Goal: Task Accomplishment & Management: Complete application form

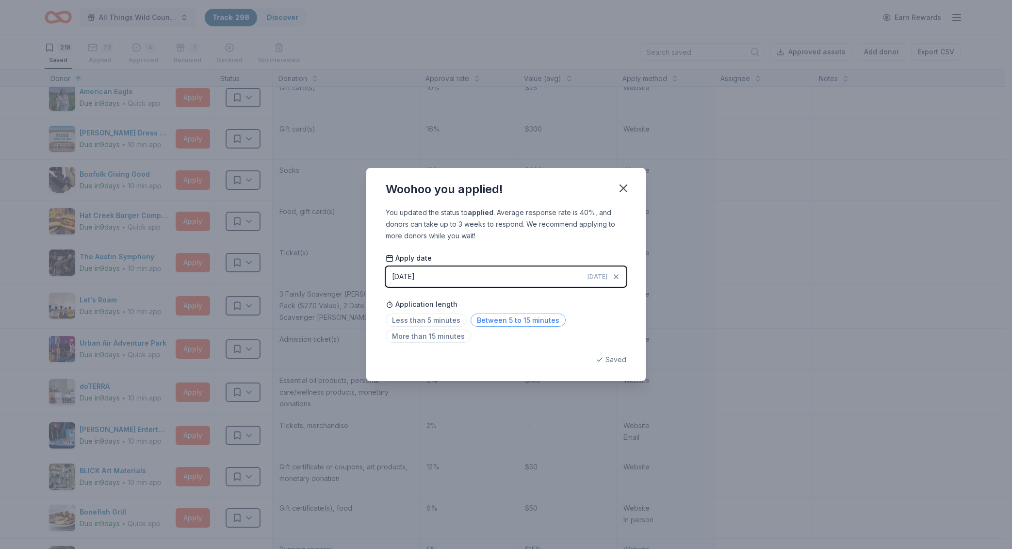
click at [530, 324] on span "Between 5 to 15 minutes" at bounding box center [518, 319] width 95 height 13
click at [622, 188] on icon "button" at bounding box center [624, 188] width 14 height 14
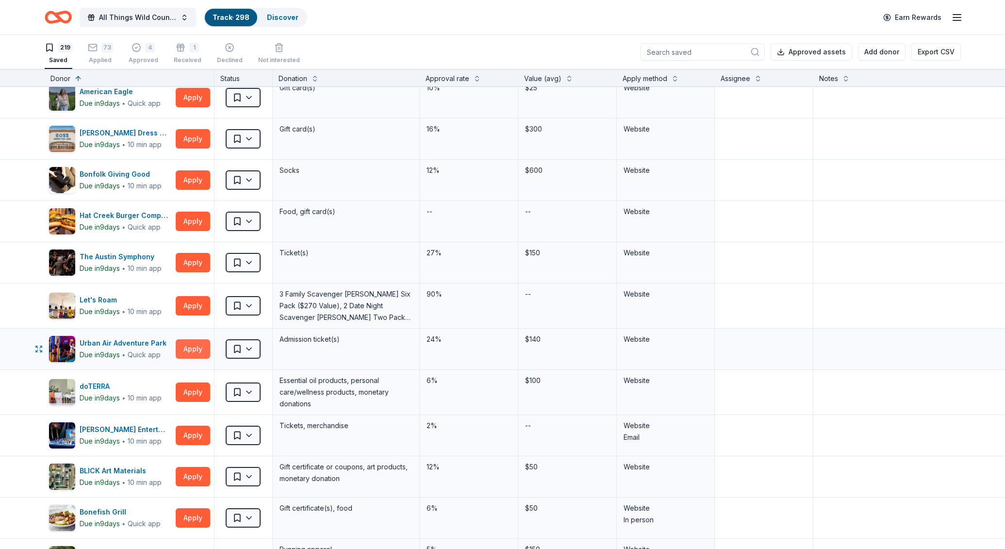
click at [193, 348] on button "Apply" at bounding box center [193, 348] width 34 height 19
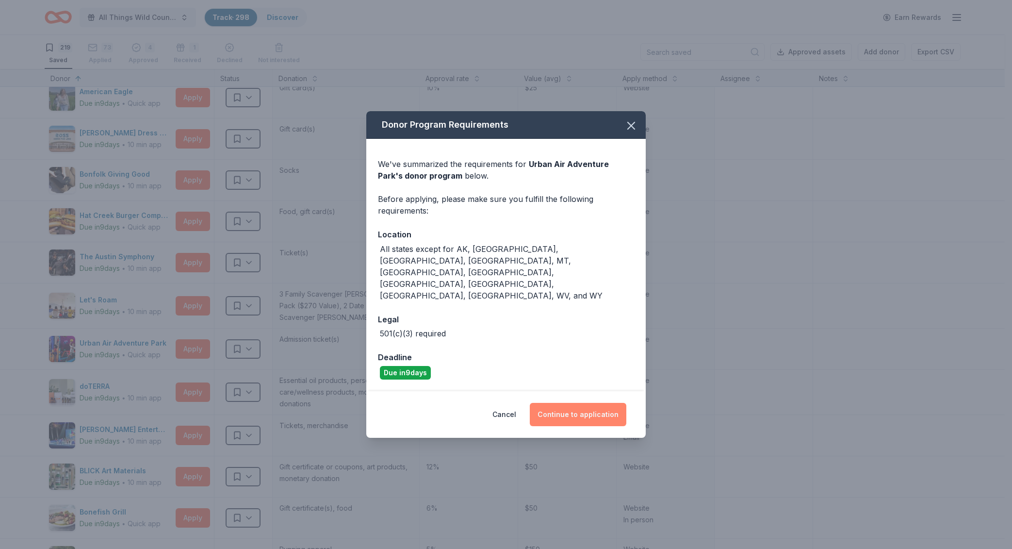
click at [559, 403] on button "Continue to application" at bounding box center [578, 414] width 97 height 23
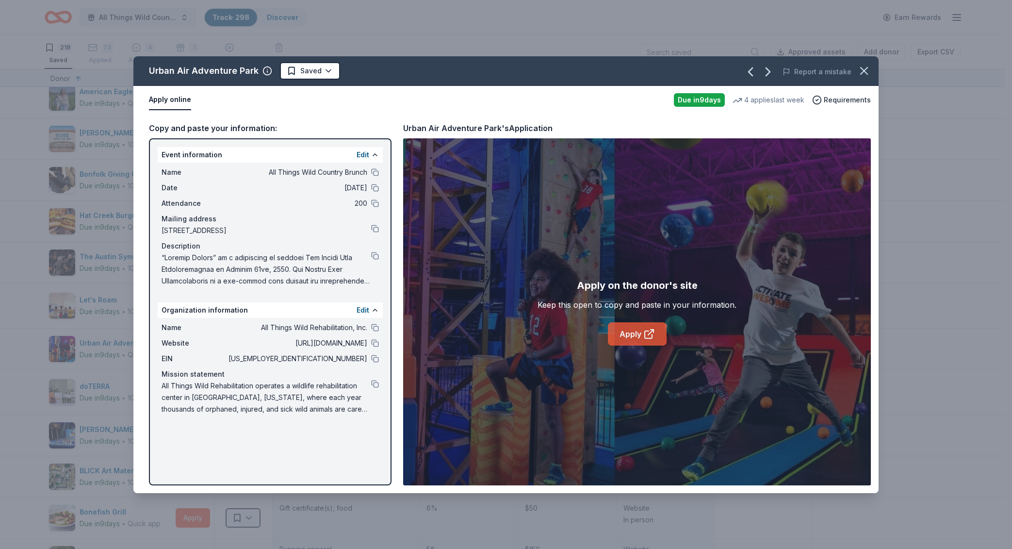
click at [622, 335] on link "Apply" at bounding box center [637, 333] width 59 height 23
click at [861, 71] on icon "button" at bounding box center [864, 71] width 14 height 14
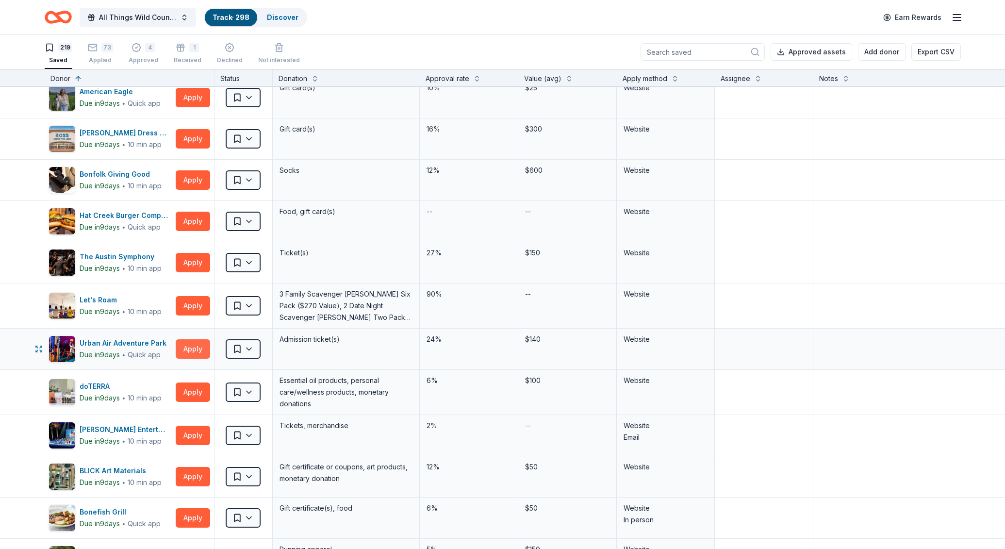
click at [195, 351] on button "Apply" at bounding box center [193, 348] width 34 height 19
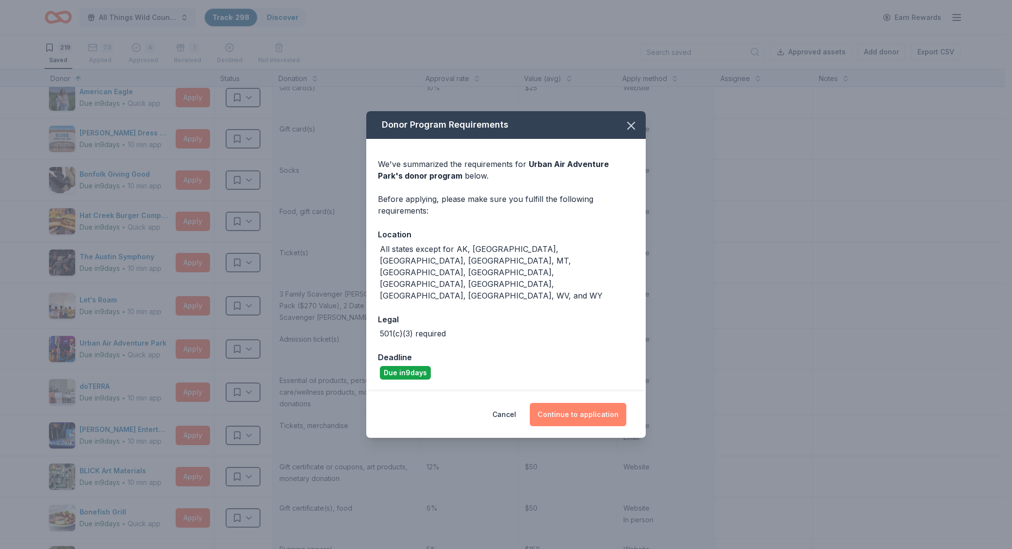
click at [579, 403] on button "Continue to application" at bounding box center [578, 414] width 97 height 23
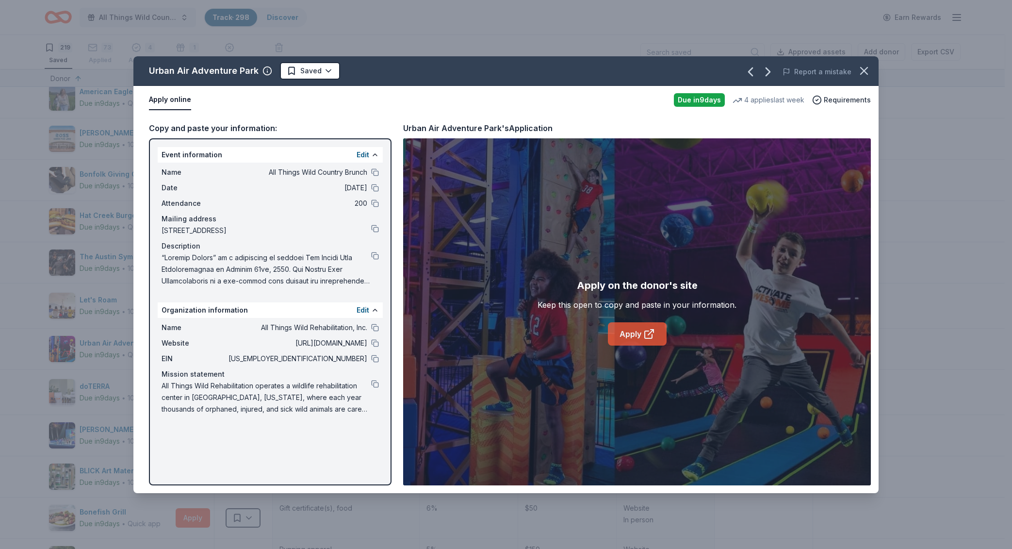
click at [633, 333] on link "Apply" at bounding box center [637, 333] width 59 height 23
click at [376, 256] on button at bounding box center [375, 256] width 8 height 8
click at [373, 260] on div at bounding box center [270, 269] width 217 height 35
click at [373, 257] on button at bounding box center [375, 256] width 8 height 8
click at [377, 171] on button at bounding box center [375, 172] width 8 height 8
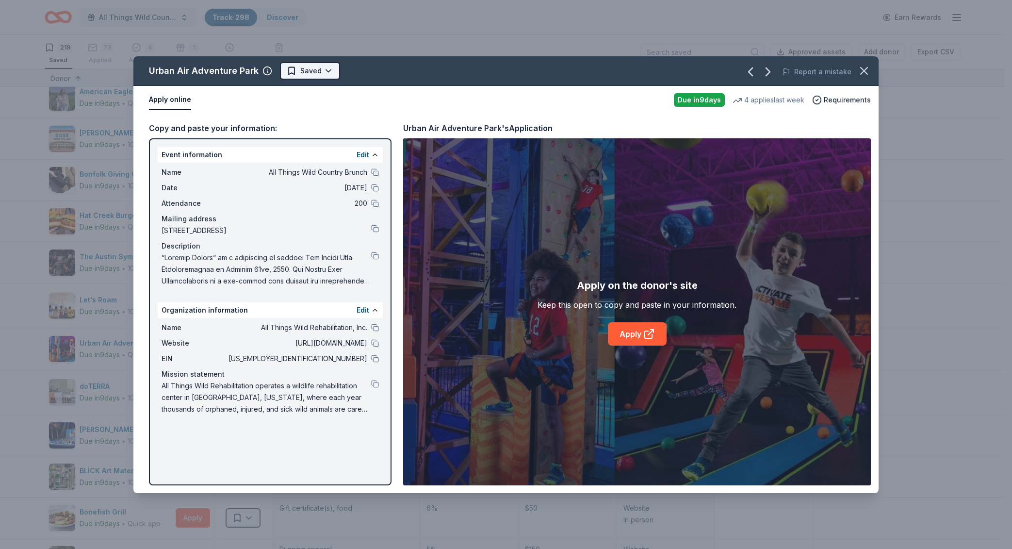
click at [330, 73] on html "All Things Wild Country Brunch Track · 298 Discover Earn Rewards 219 Saved 73 A…" at bounding box center [506, 274] width 1012 height 549
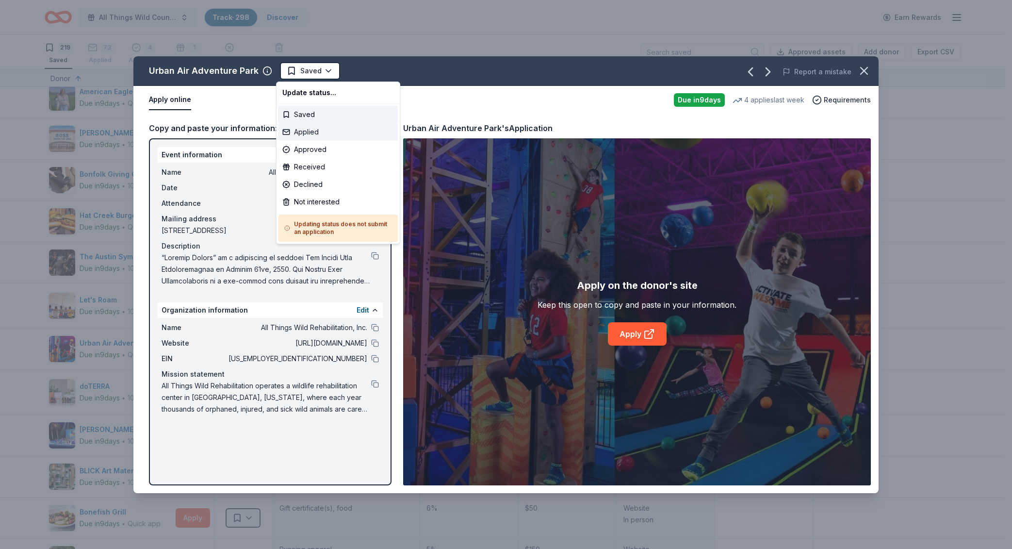
click at [315, 130] on div "Applied" at bounding box center [338, 131] width 119 height 17
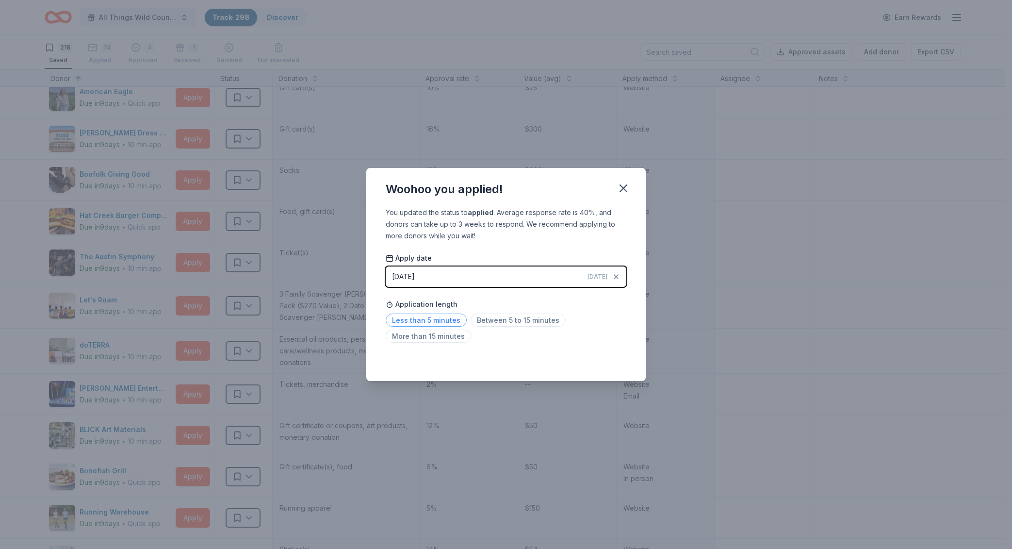
click at [429, 320] on span "Less than 5 minutes" at bounding box center [426, 319] width 81 height 13
click at [626, 191] on icon "button" at bounding box center [623, 188] width 7 height 7
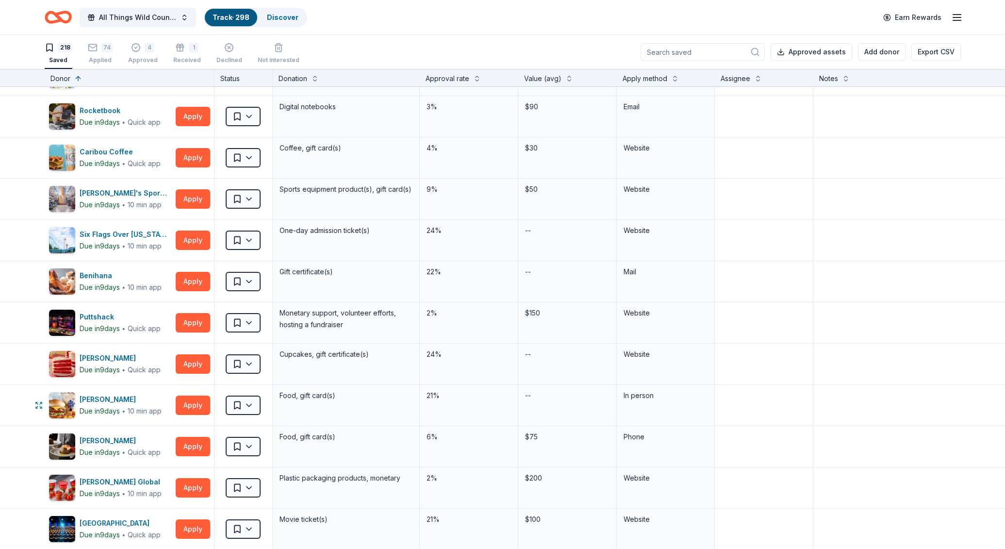
scroll to position [824, 0]
click at [190, 287] on button "Apply" at bounding box center [193, 280] width 34 height 19
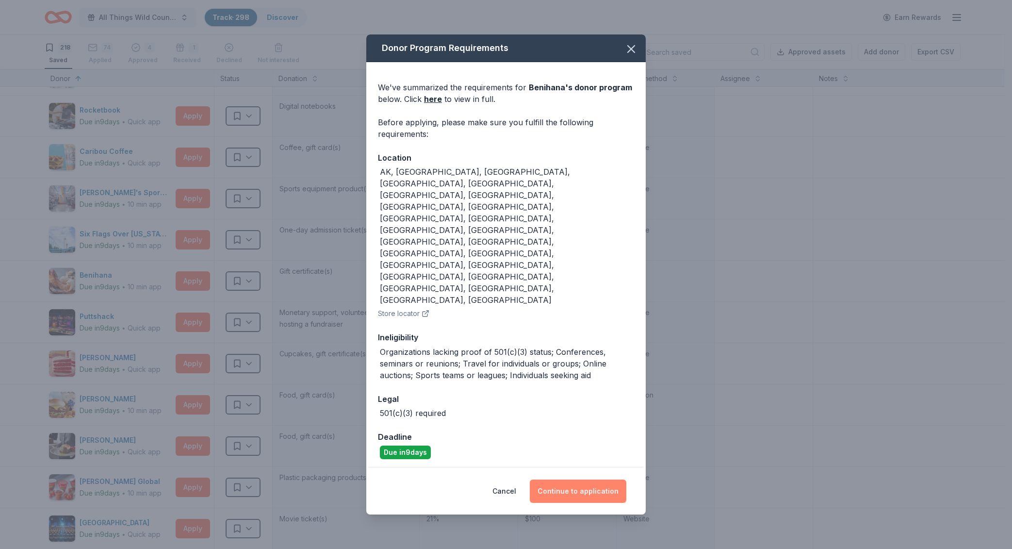
click at [589, 479] on button "Continue to application" at bounding box center [578, 490] width 97 height 23
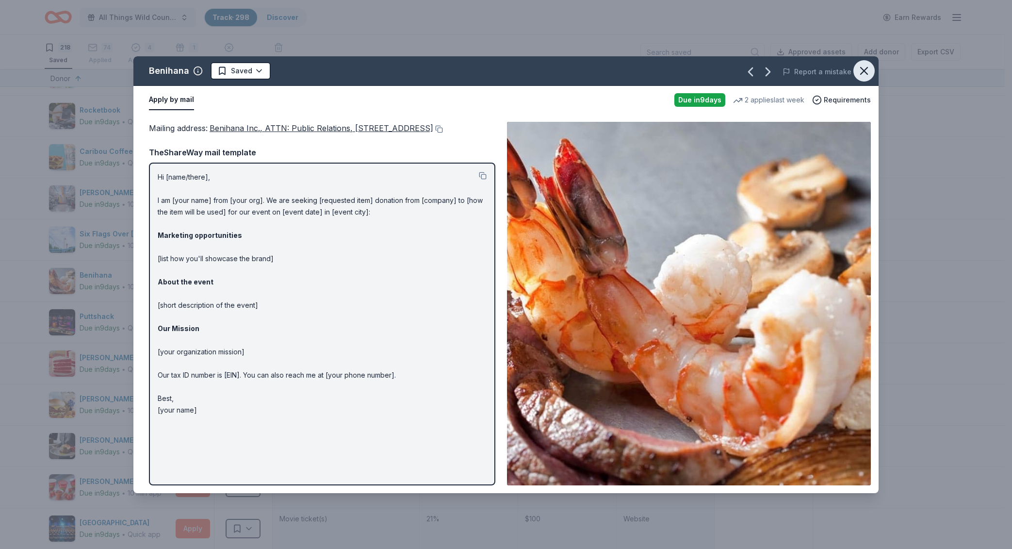
click at [856, 66] on button "button" at bounding box center [864, 70] width 21 height 21
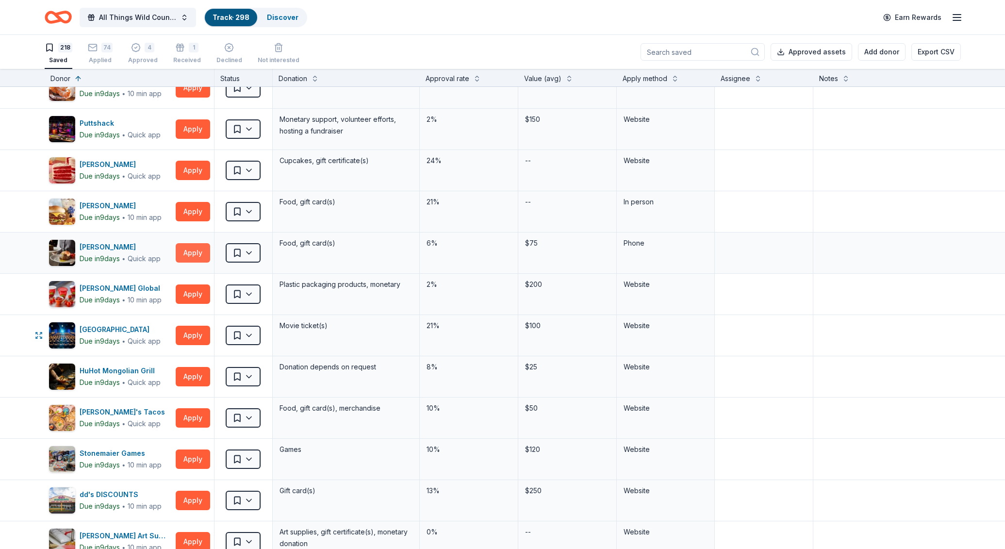
scroll to position [1018, 0]
click at [189, 337] on button "Apply" at bounding box center [193, 334] width 34 height 19
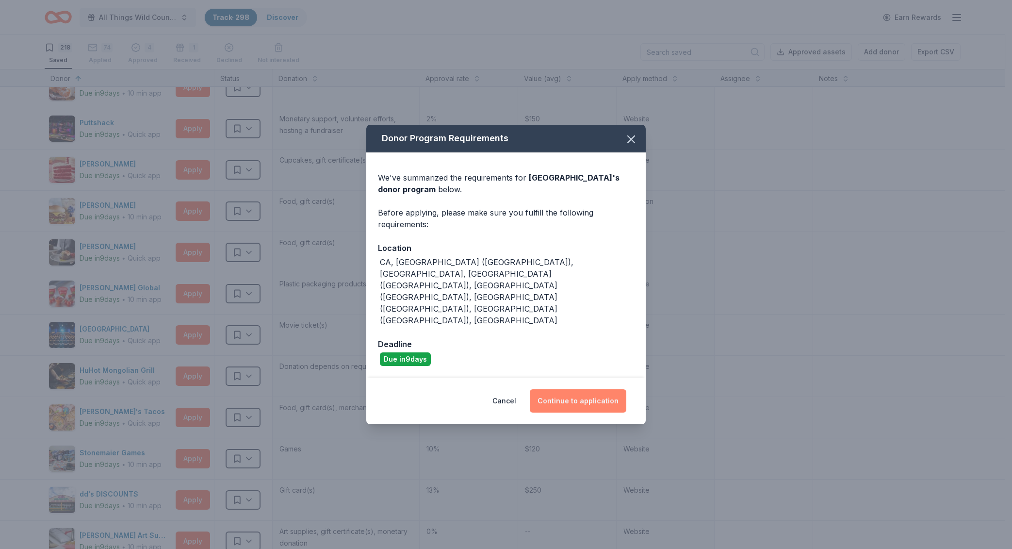
click at [571, 389] on button "Continue to application" at bounding box center [578, 400] width 97 height 23
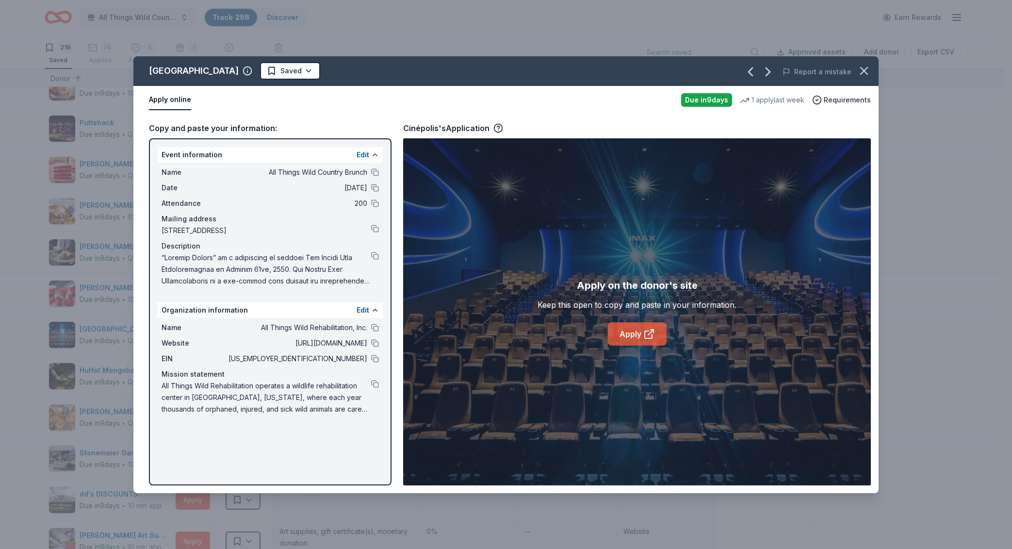
click at [622, 334] on link "Apply" at bounding box center [637, 333] width 59 height 23
click at [373, 172] on button at bounding box center [375, 172] width 8 height 8
click at [374, 252] on button at bounding box center [375, 256] width 8 height 8
click at [237, 71] on html "All Things Wild Country Brunch Track · 298 Discover Earn Rewards 218 Saved 74 A…" at bounding box center [506, 274] width 1012 height 549
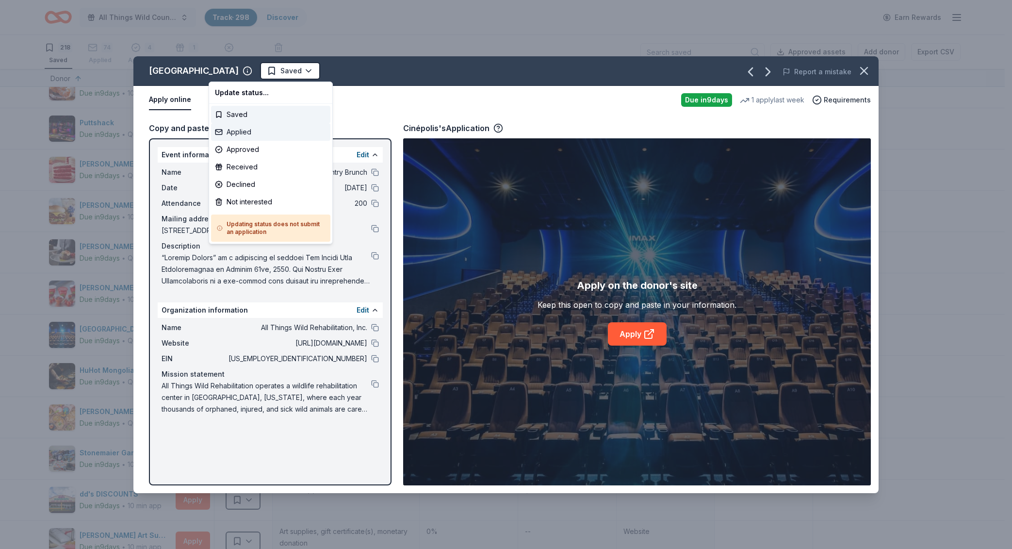
click at [253, 128] on div "Applied" at bounding box center [270, 131] width 119 height 17
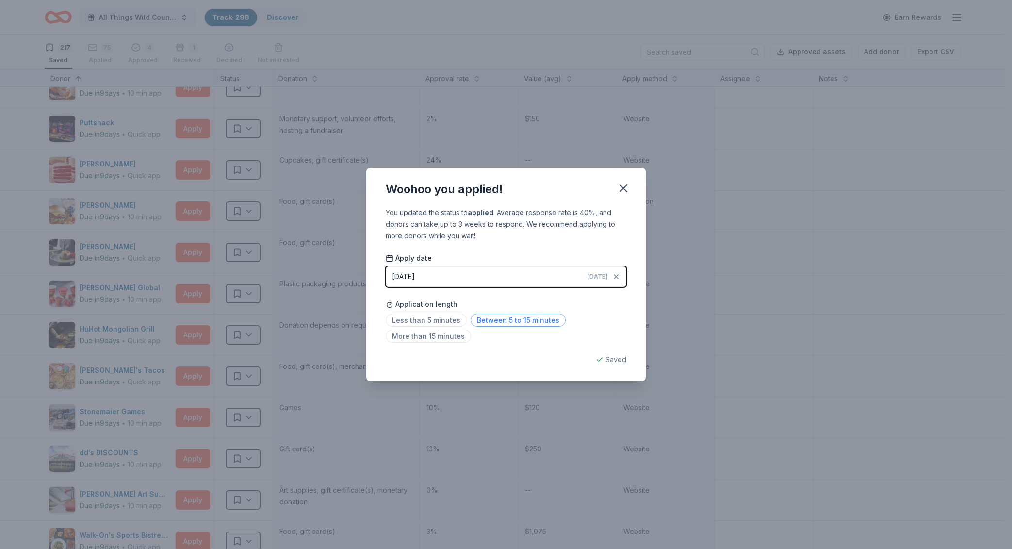
click at [545, 323] on span "Between 5 to 15 minutes" at bounding box center [518, 319] width 95 height 13
click at [621, 188] on icon "button" at bounding box center [624, 188] width 14 height 14
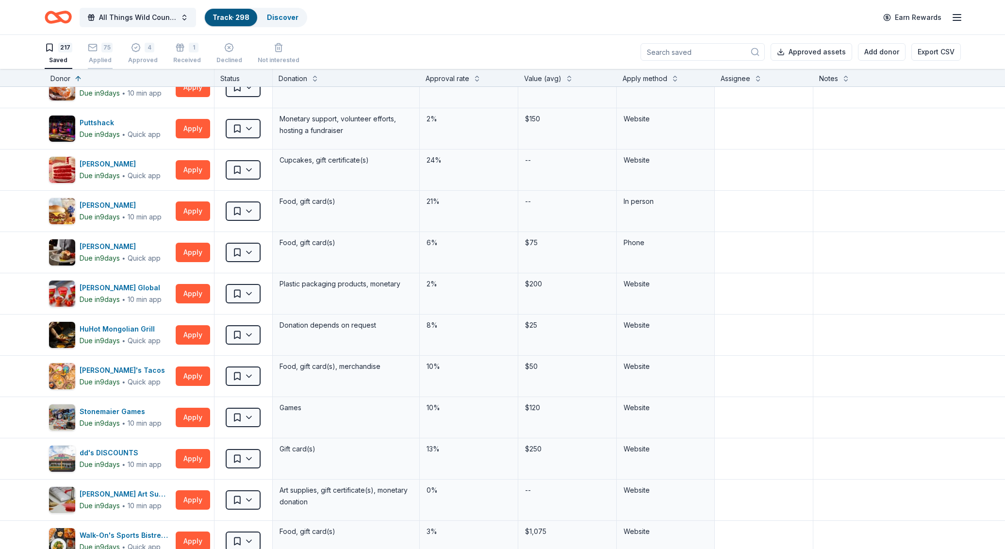
click at [99, 52] on div "75 Applied" at bounding box center [100, 47] width 25 height 21
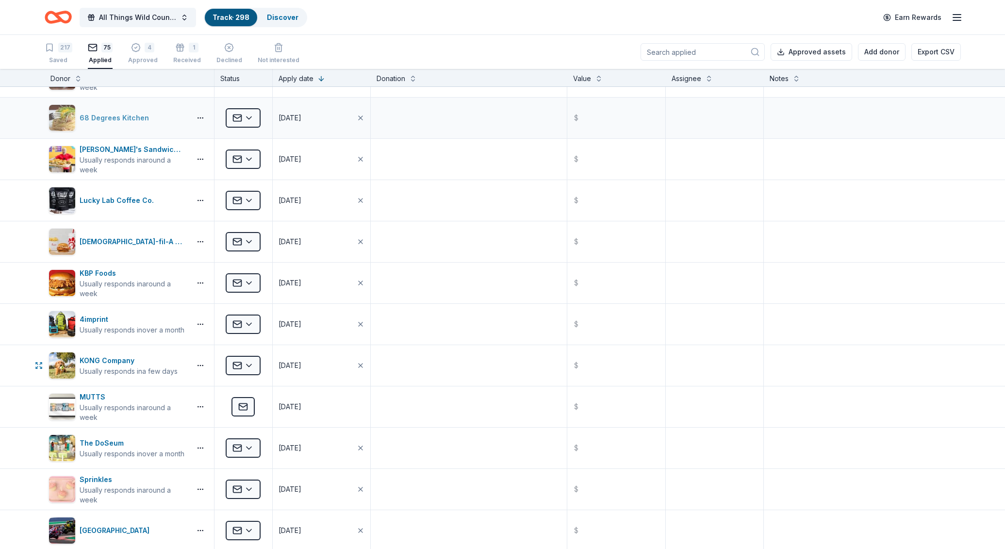
scroll to position [2084, 0]
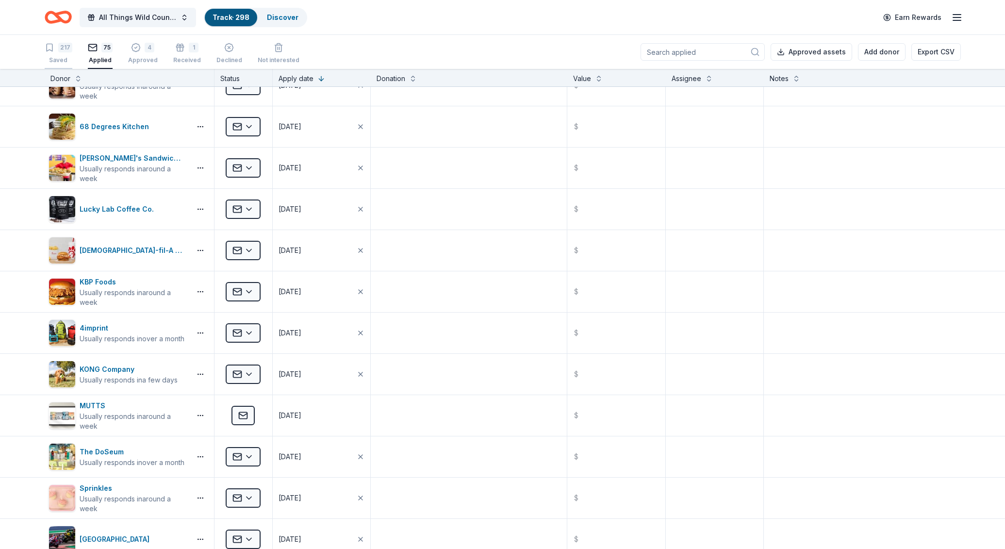
click at [62, 43] on div "217" at bounding box center [65, 48] width 14 height 10
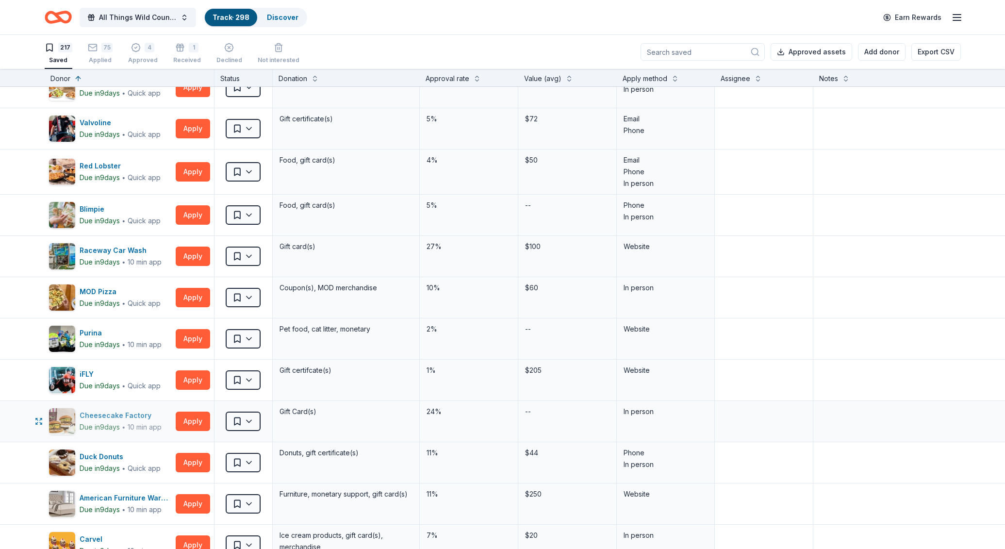
scroll to position [2132, 0]
click at [183, 425] on button "Apply" at bounding box center [193, 420] width 34 height 19
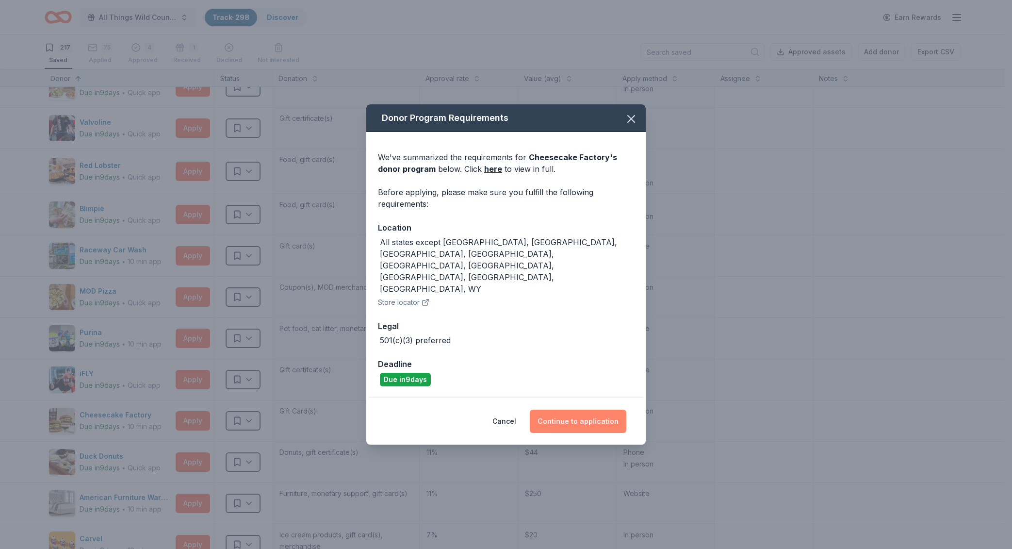
click at [564, 410] on button "Continue to application" at bounding box center [578, 421] width 97 height 23
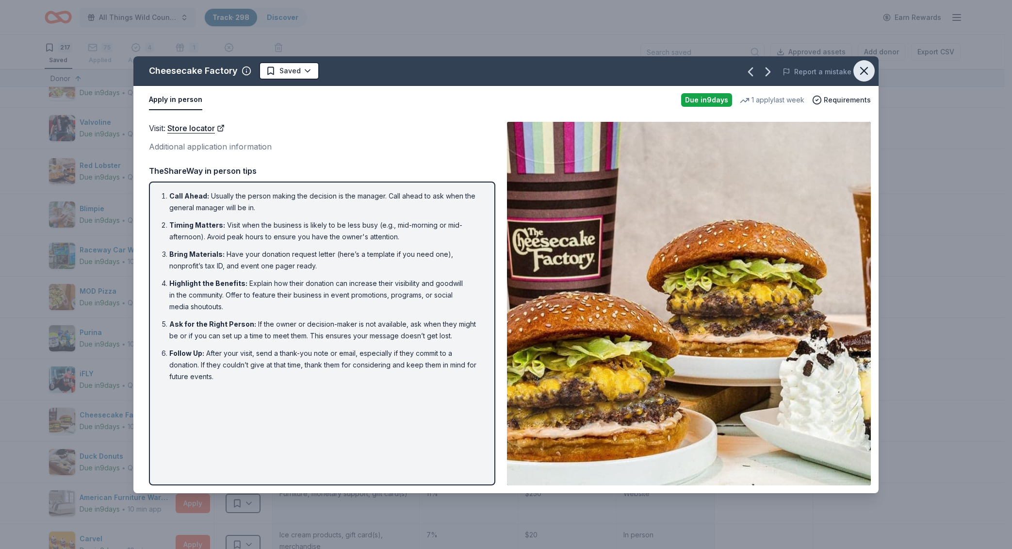
click at [855, 66] on button "button" at bounding box center [864, 70] width 21 height 21
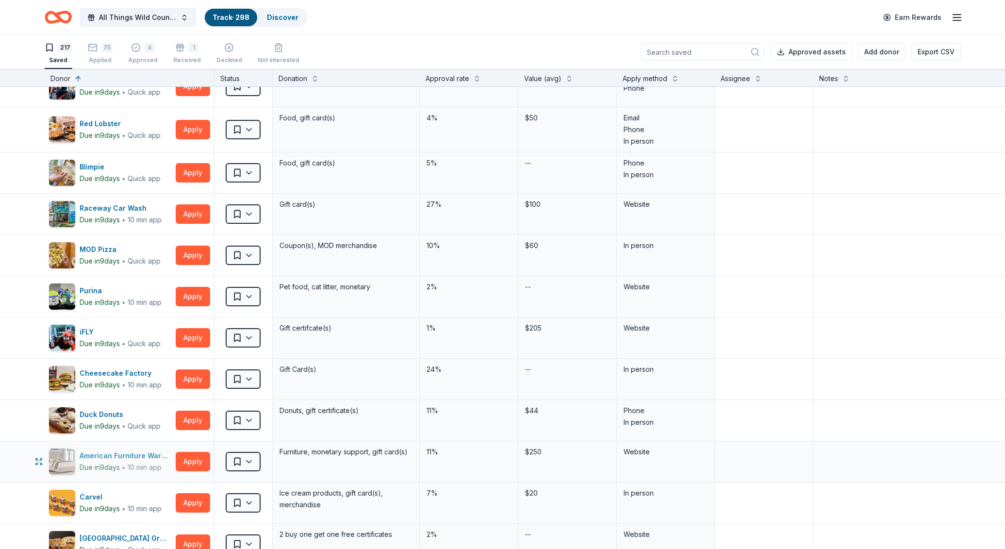
scroll to position [2180, 0]
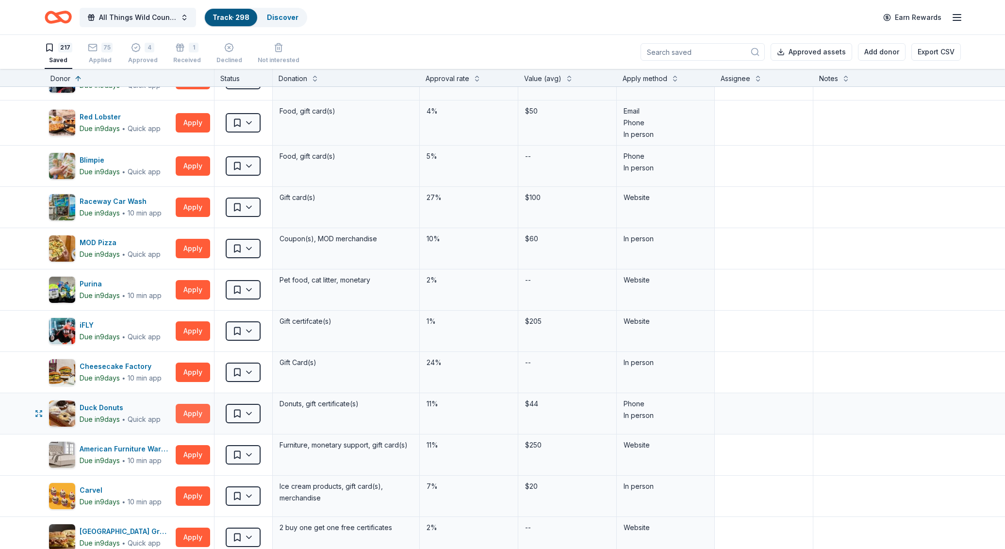
click at [191, 411] on button "Apply" at bounding box center [193, 413] width 34 height 19
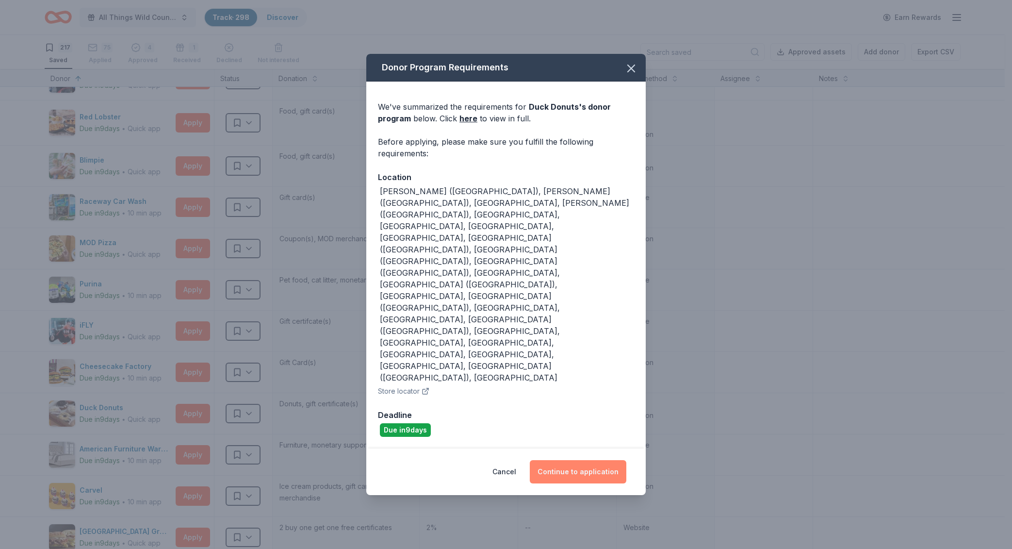
click at [603, 460] on button "Continue to application" at bounding box center [578, 471] width 97 height 23
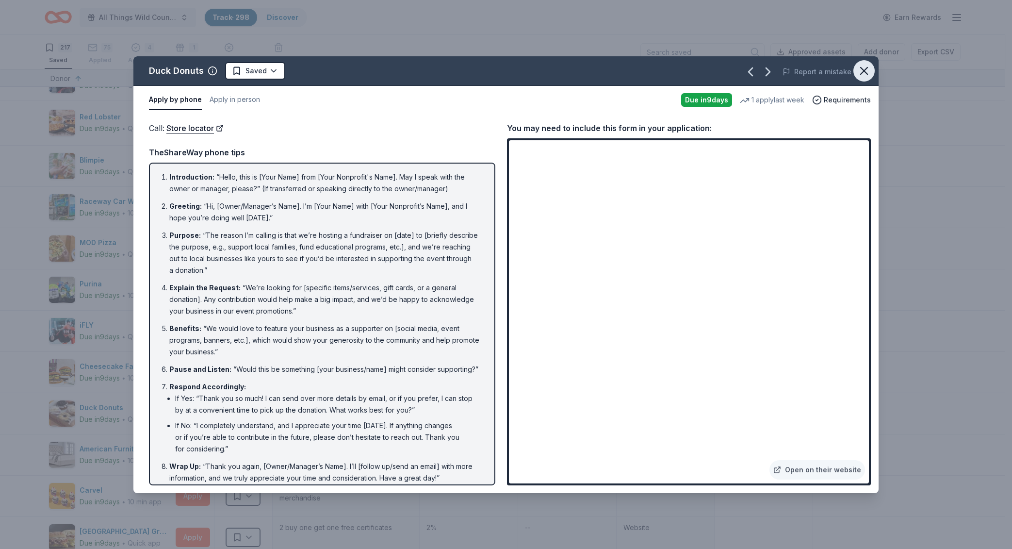
click at [867, 75] on icon "button" at bounding box center [864, 71] width 14 height 14
click at [863, 74] on icon "button" at bounding box center [864, 70] width 7 height 7
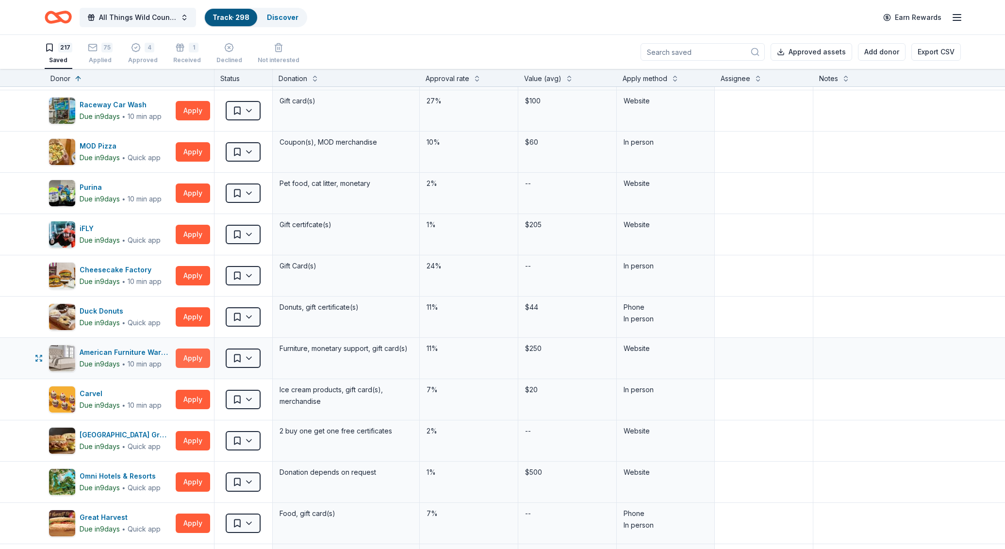
scroll to position [2277, 0]
click at [191, 396] on button "Apply" at bounding box center [193, 398] width 34 height 19
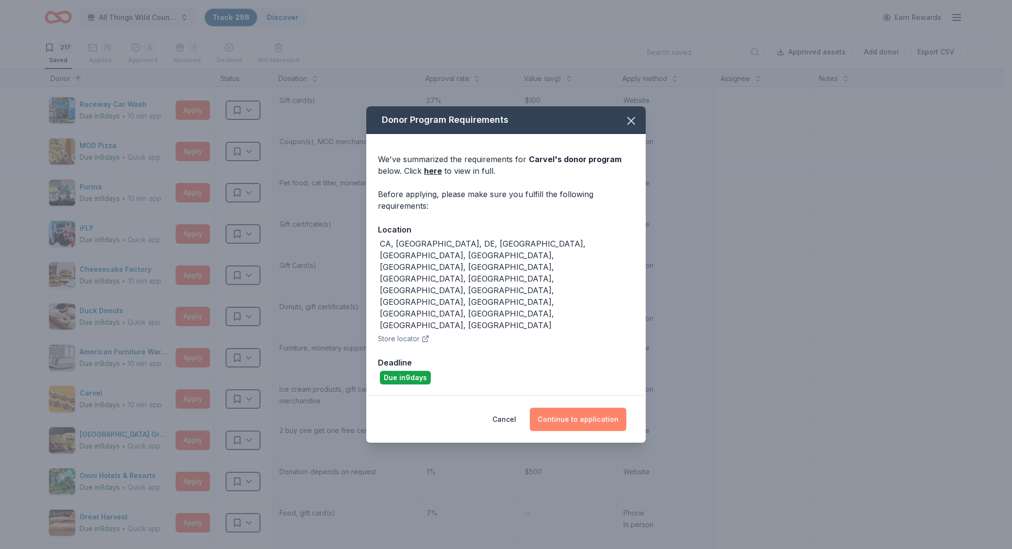
click at [573, 408] on button "Continue to application" at bounding box center [578, 419] width 97 height 23
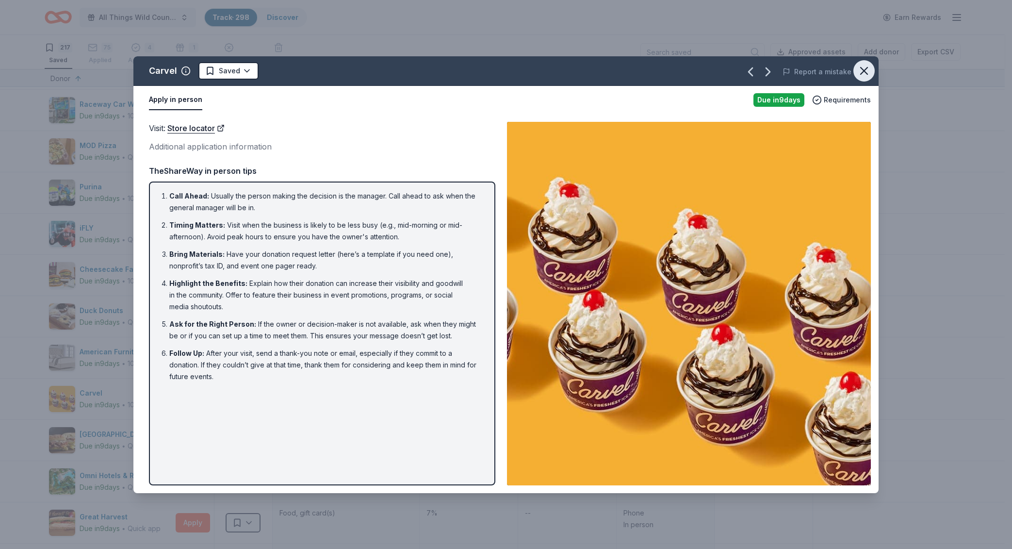
click at [857, 76] on button "button" at bounding box center [864, 70] width 21 height 21
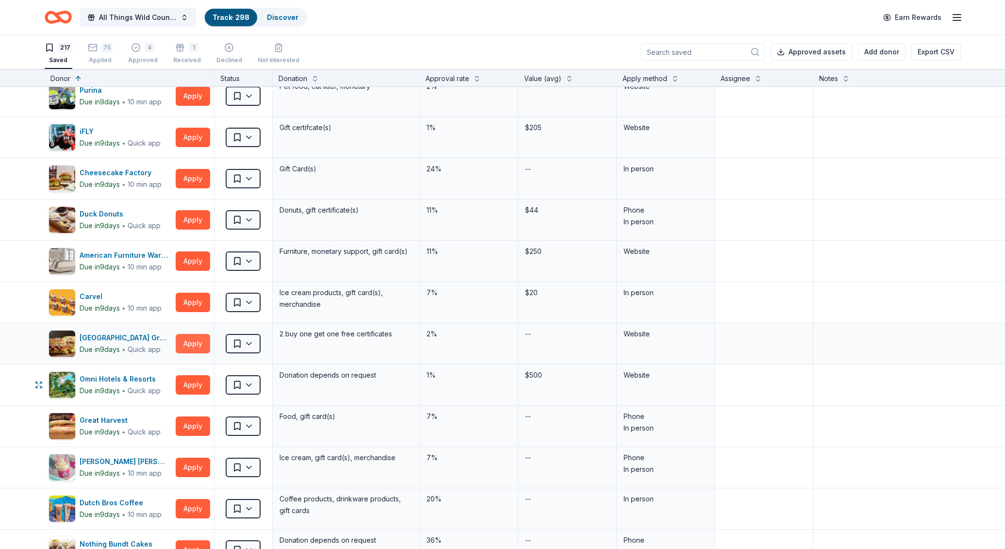
scroll to position [2374, 0]
click at [180, 347] on button "Apply" at bounding box center [193, 342] width 34 height 19
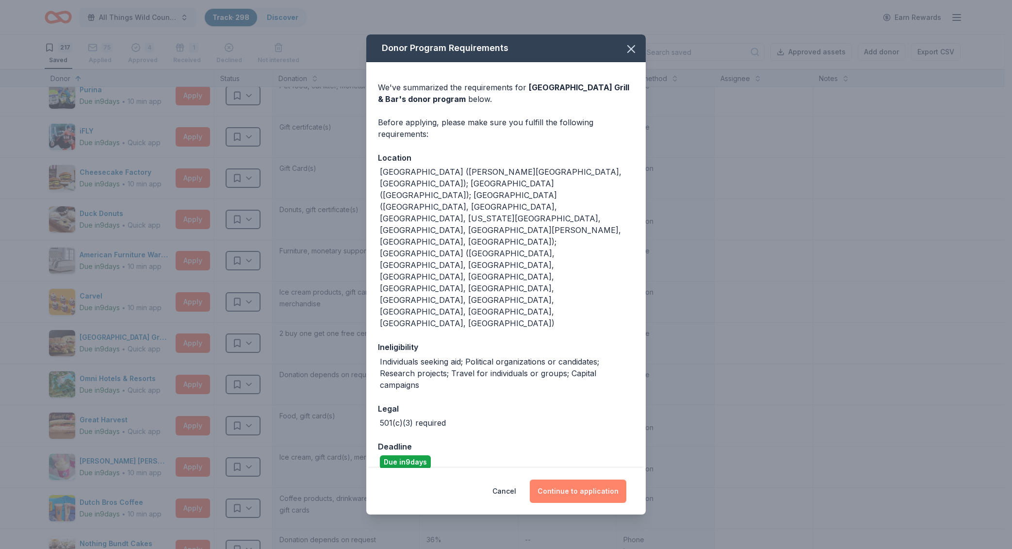
click at [591, 479] on button "Continue to application" at bounding box center [578, 490] width 97 height 23
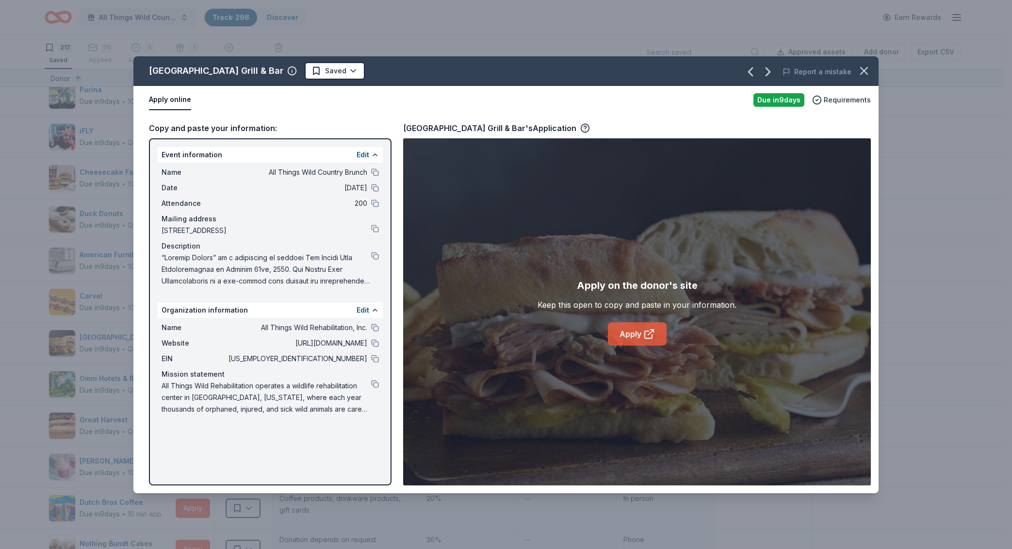
click at [629, 337] on link "Apply" at bounding box center [637, 333] width 59 height 23
drag, startPoint x: 862, startPoint y: 65, endPoint x: 843, endPoint y: 70, distance: 19.8
click at [862, 65] on icon "button" at bounding box center [864, 71] width 14 height 14
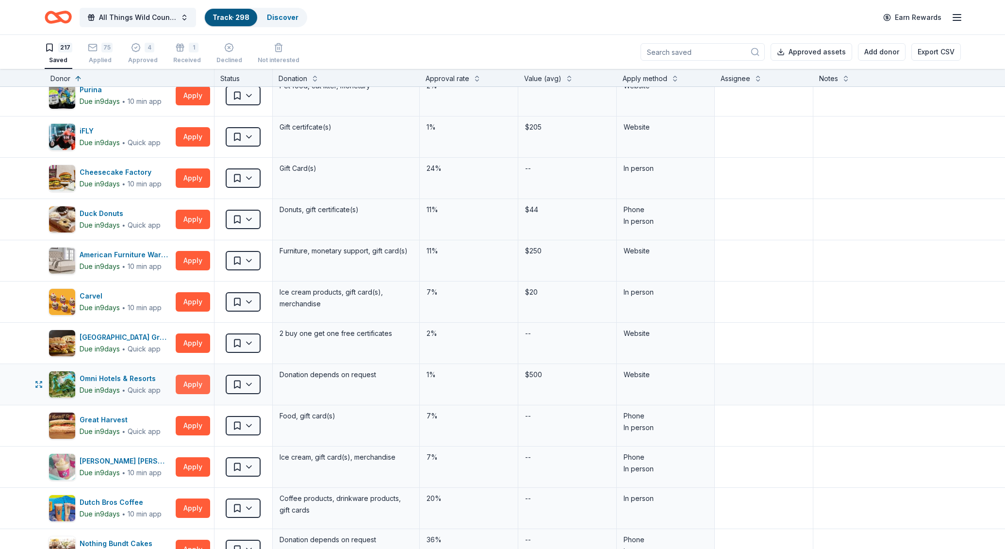
click at [190, 386] on button "Apply" at bounding box center [193, 384] width 34 height 19
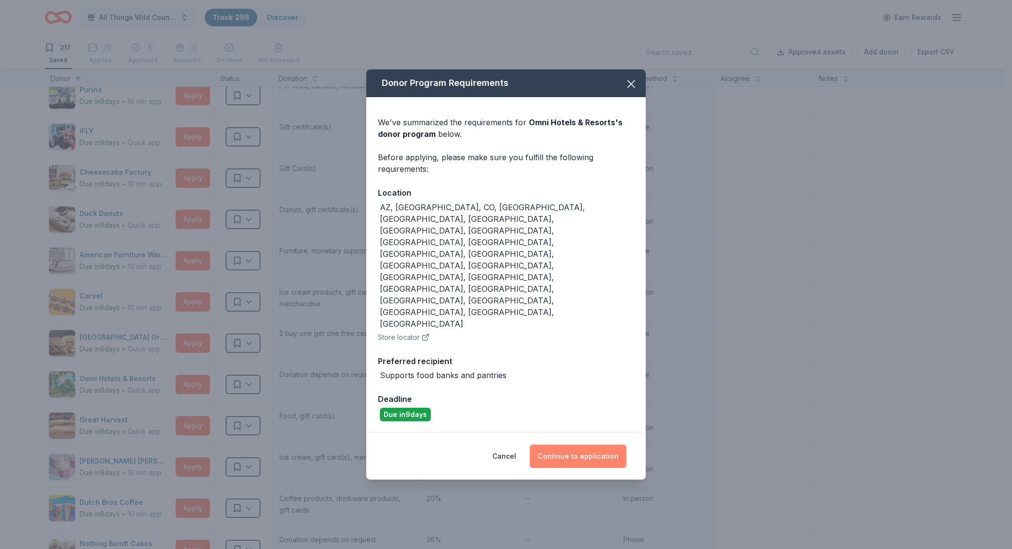
click at [555, 444] on button "Continue to application" at bounding box center [578, 455] width 97 height 23
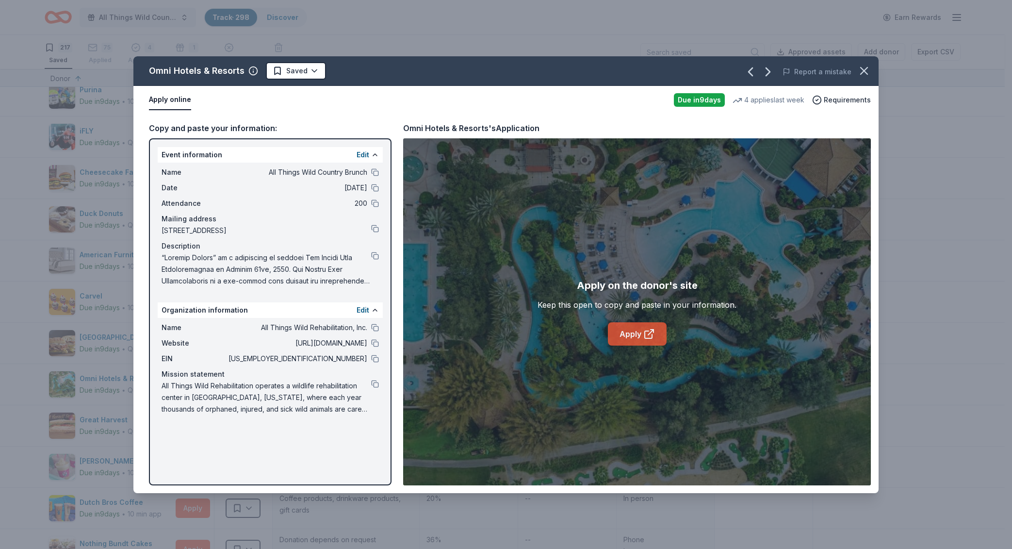
click at [648, 329] on icon at bounding box center [649, 334] width 12 height 12
click at [857, 66] on button "button" at bounding box center [864, 70] width 21 height 21
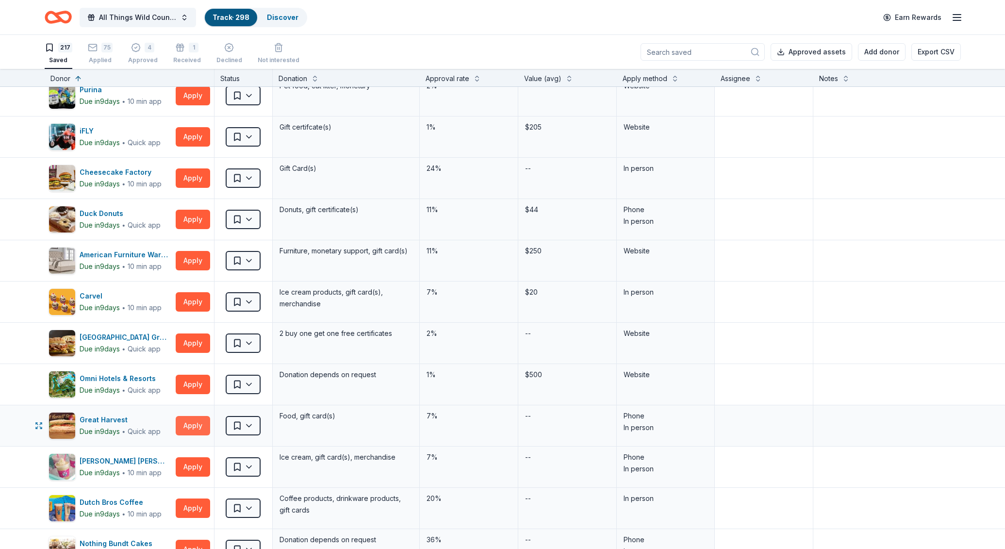
click at [193, 426] on button "Apply" at bounding box center [193, 425] width 34 height 19
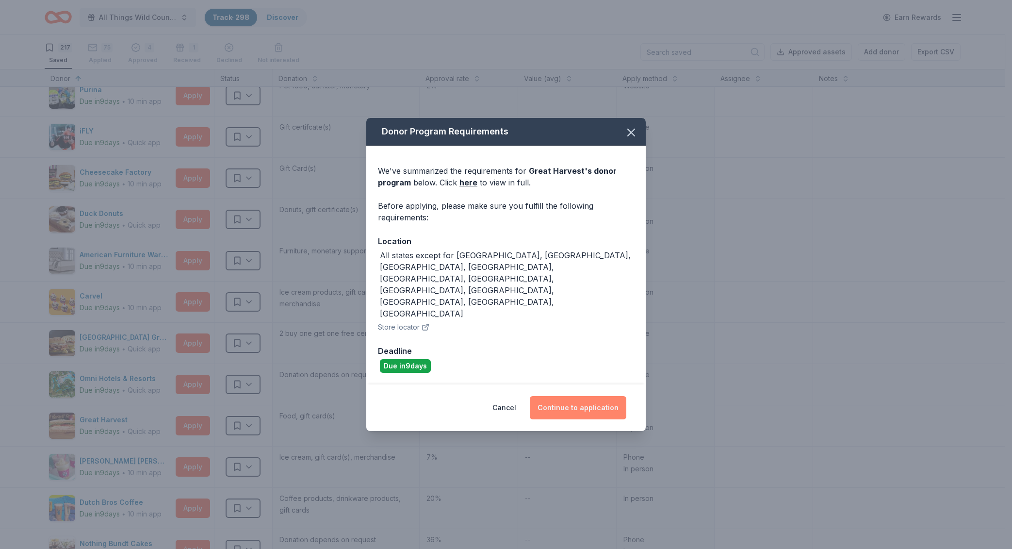
click at [572, 396] on button "Continue to application" at bounding box center [578, 407] width 97 height 23
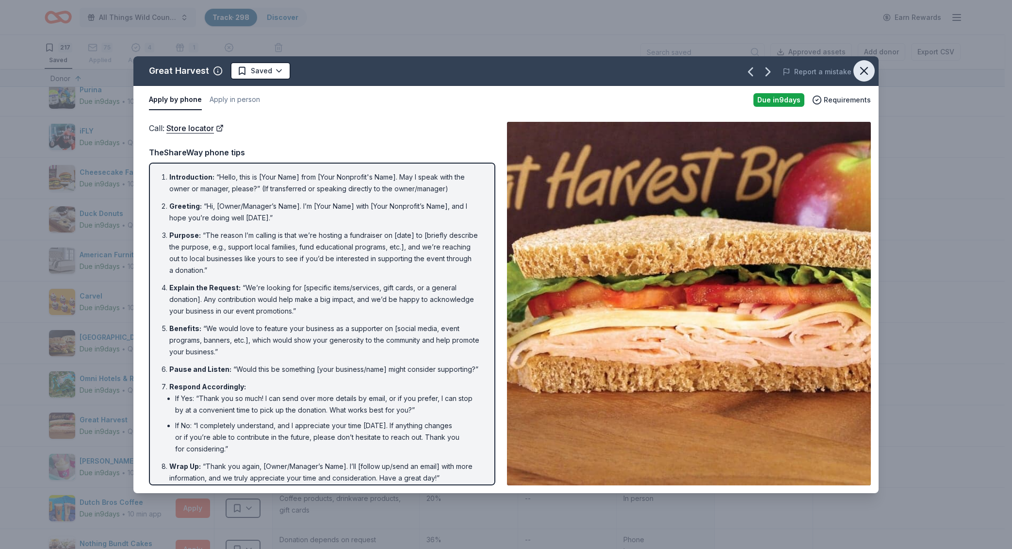
click at [867, 70] on icon "button" at bounding box center [864, 71] width 14 height 14
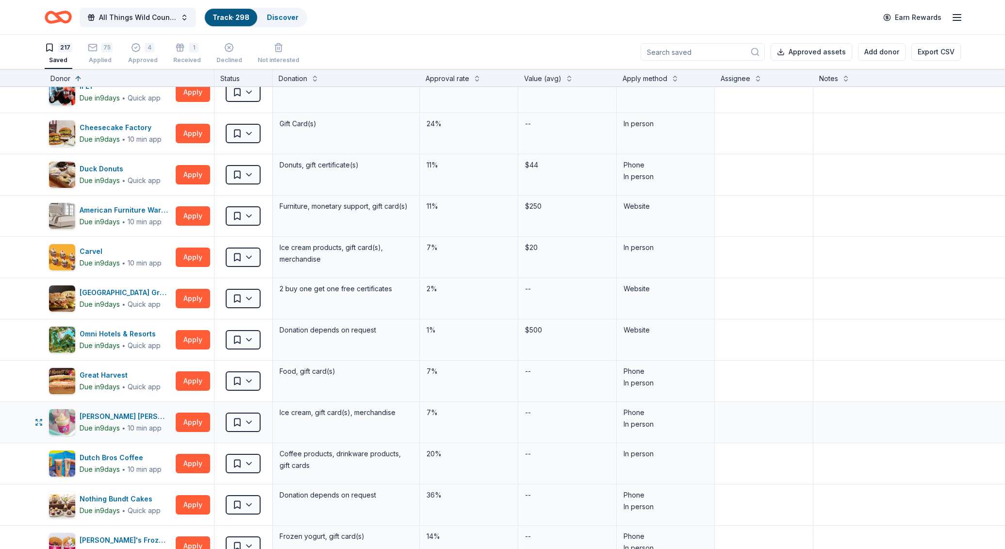
scroll to position [2422, 0]
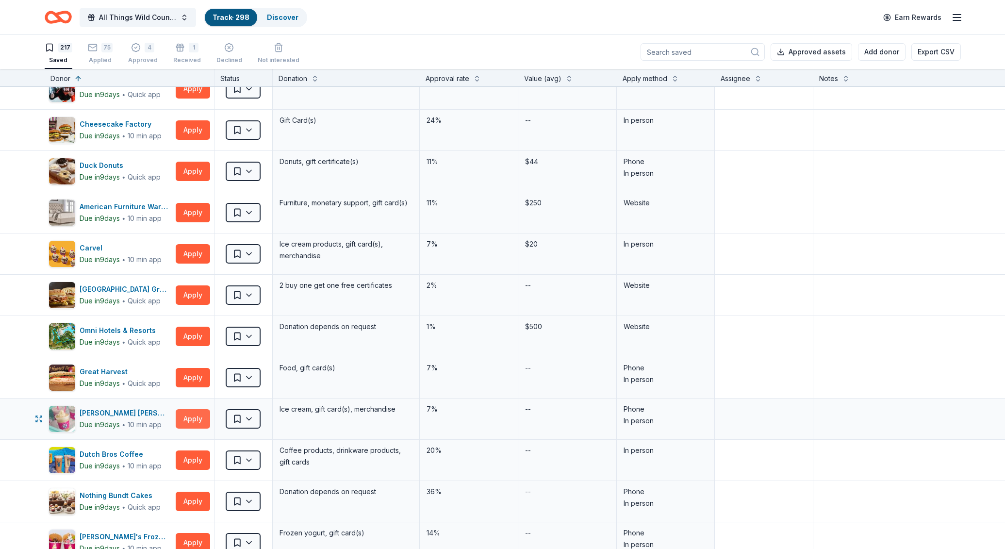
click at [199, 422] on button "Apply" at bounding box center [193, 418] width 34 height 19
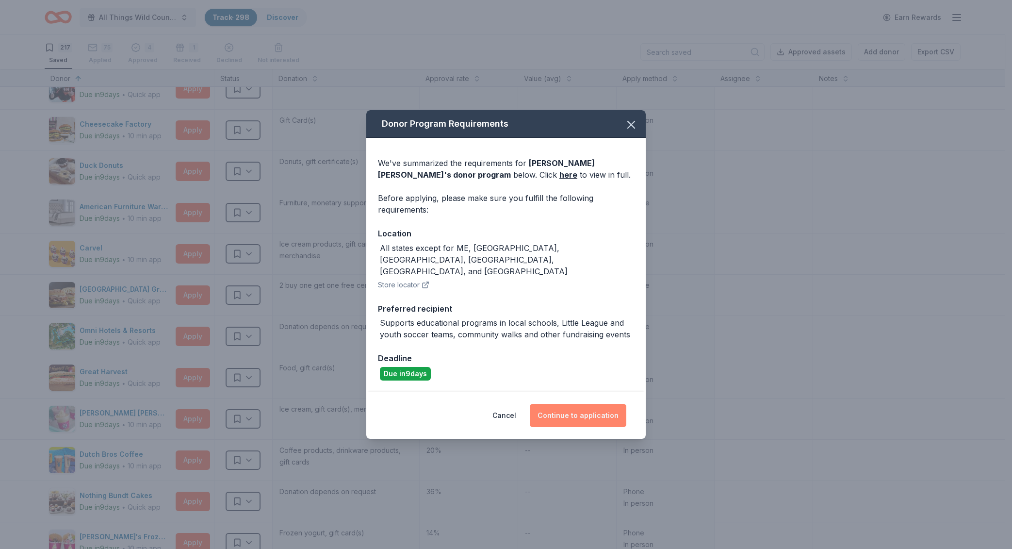
click at [582, 406] on button "Continue to application" at bounding box center [578, 415] width 97 height 23
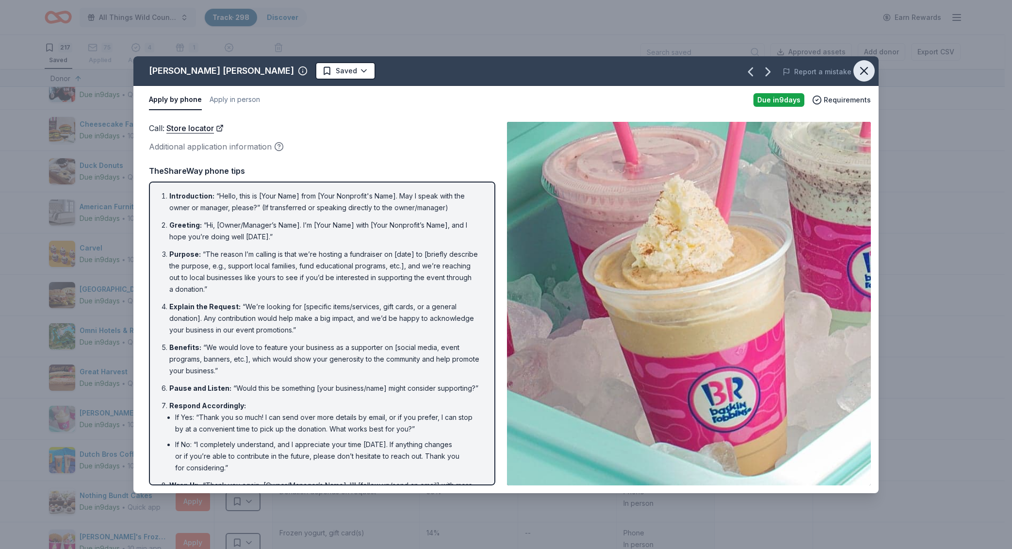
click at [855, 70] on button "button" at bounding box center [864, 70] width 21 height 21
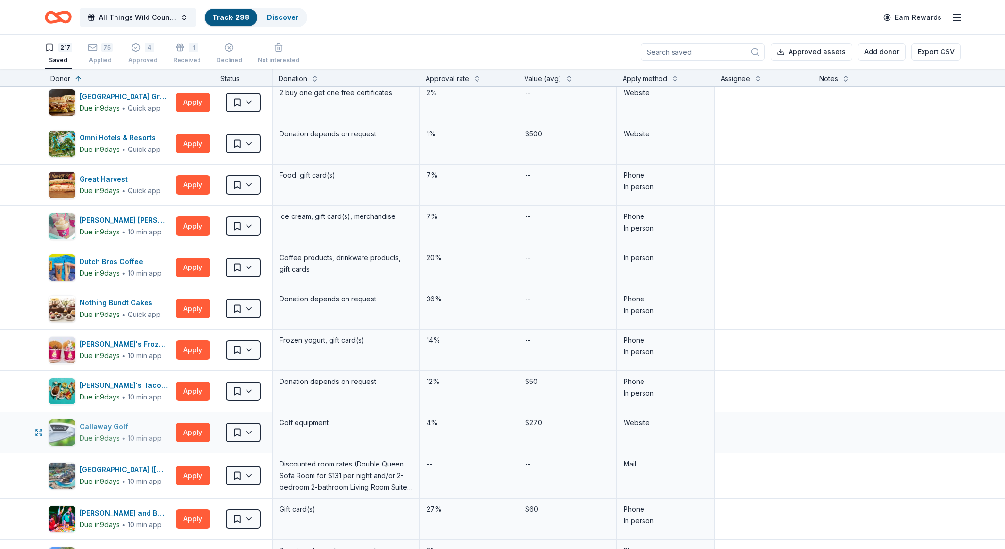
scroll to position [2616, 0]
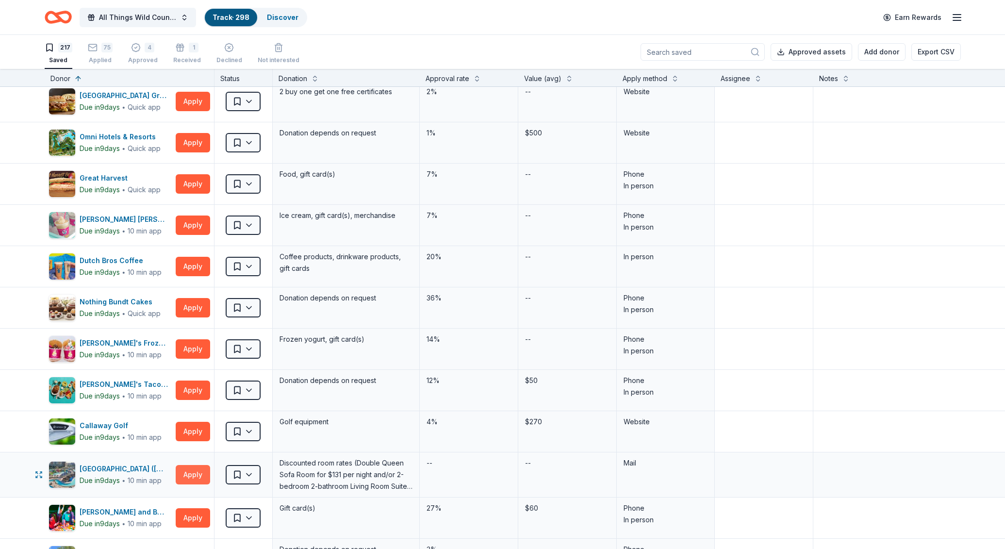
click at [185, 470] on button "Apply" at bounding box center [193, 474] width 34 height 19
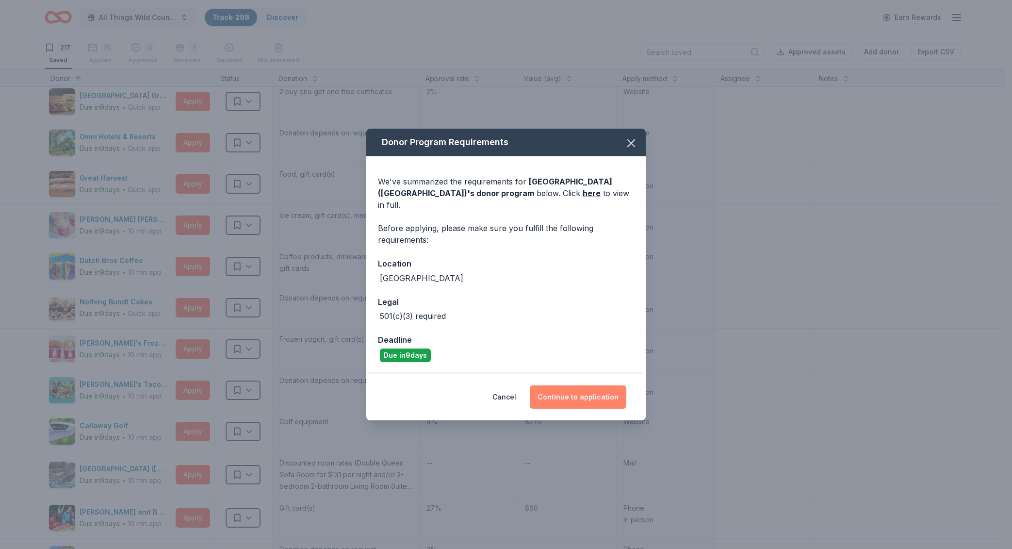
click at [579, 385] on button "Continue to application" at bounding box center [578, 396] width 97 height 23
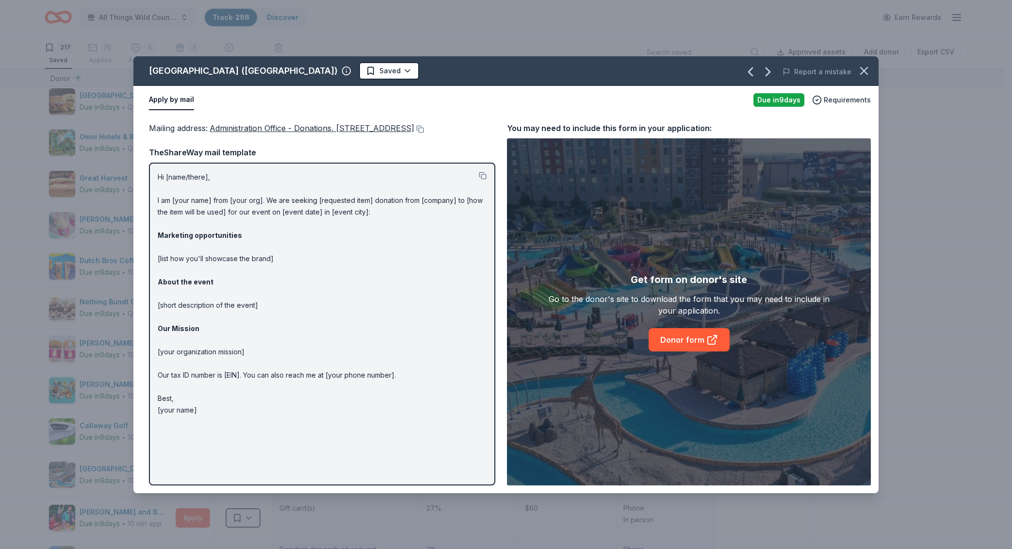
click at [868, 79] on button "button" at bounding box center [864, 70] width 21 height 21
